Goal: Navigation & Orientation: Find specific page/section

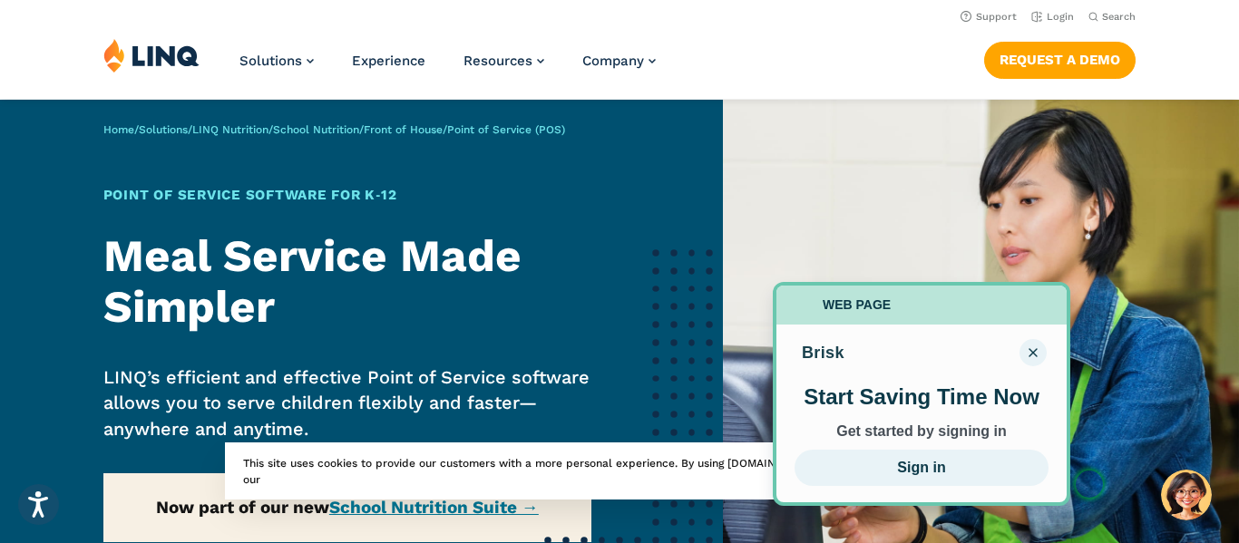
click at [762, 210] on img at bounding box center [981, 397] width 516 height 594
click at [1060, 19] on link "Login" at bounding box center [1053, 17] width 43 height 12
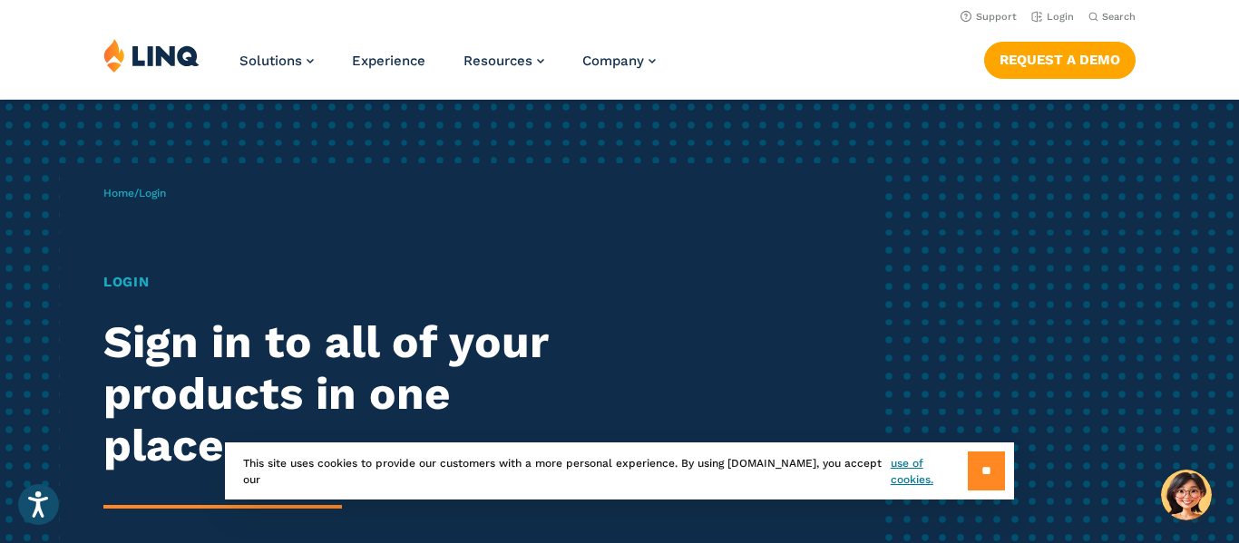
click at [988, 465] on input "**" at bounding box center [986, 471] width 37 height 39
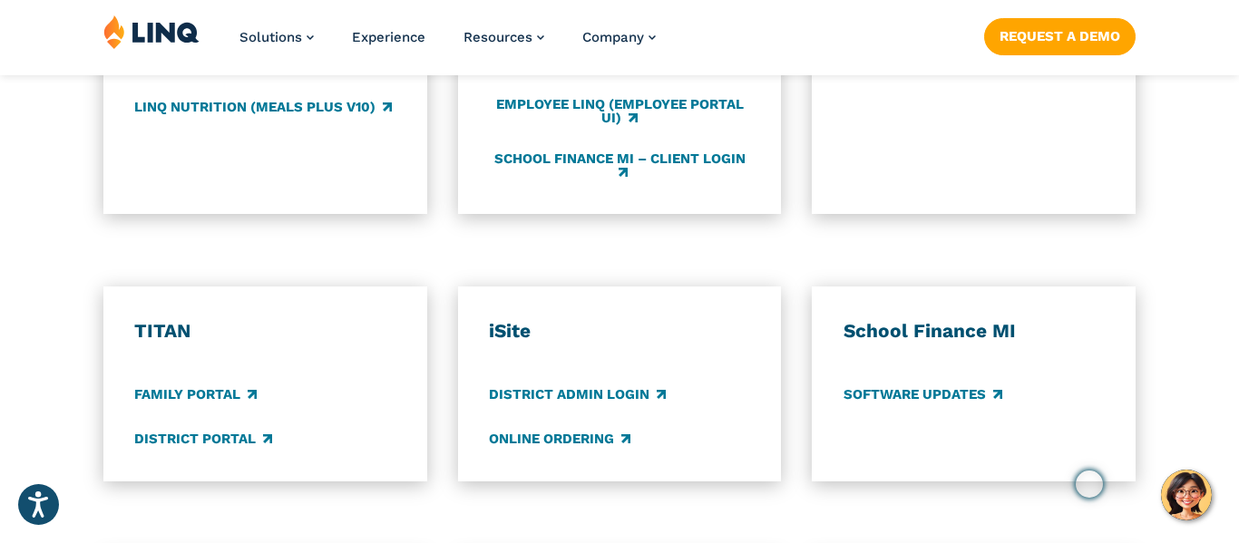
scroll to position [1225, 0]
